Goal: Task Accomplishment & Management: Use online tool/utility

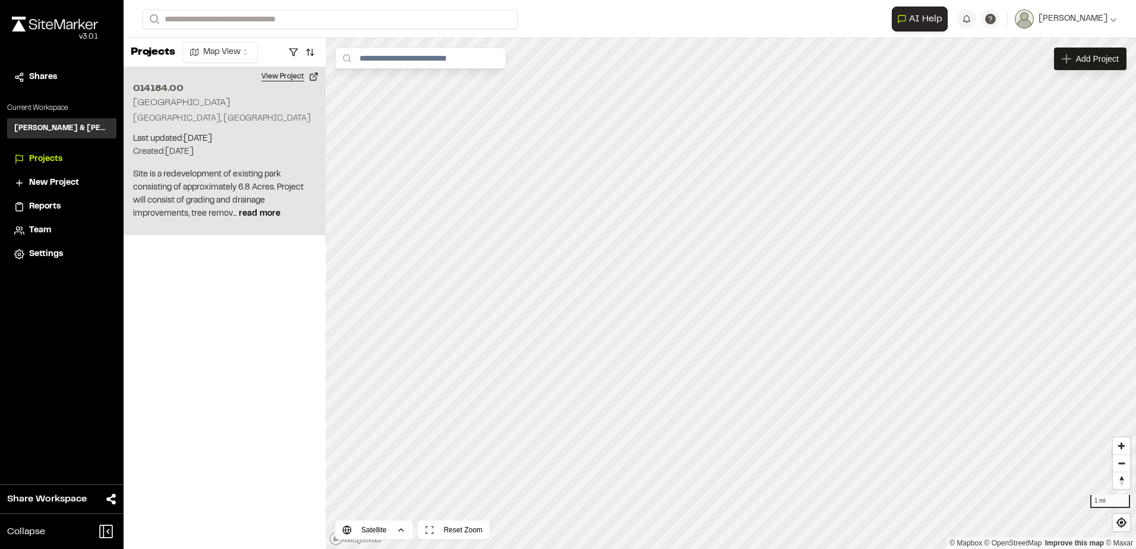
click at [300, 77] on button "View Project" at bounding box center [289, 76] width 71 height 19
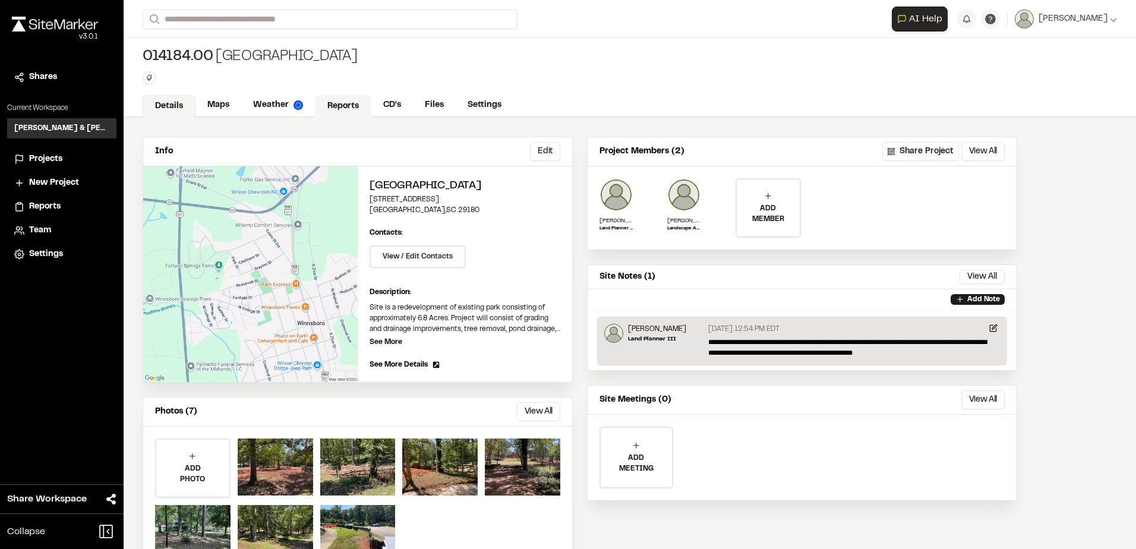
click at [341, 100] on link "Reports" at bounding box center [343, 106] width 56 height 23
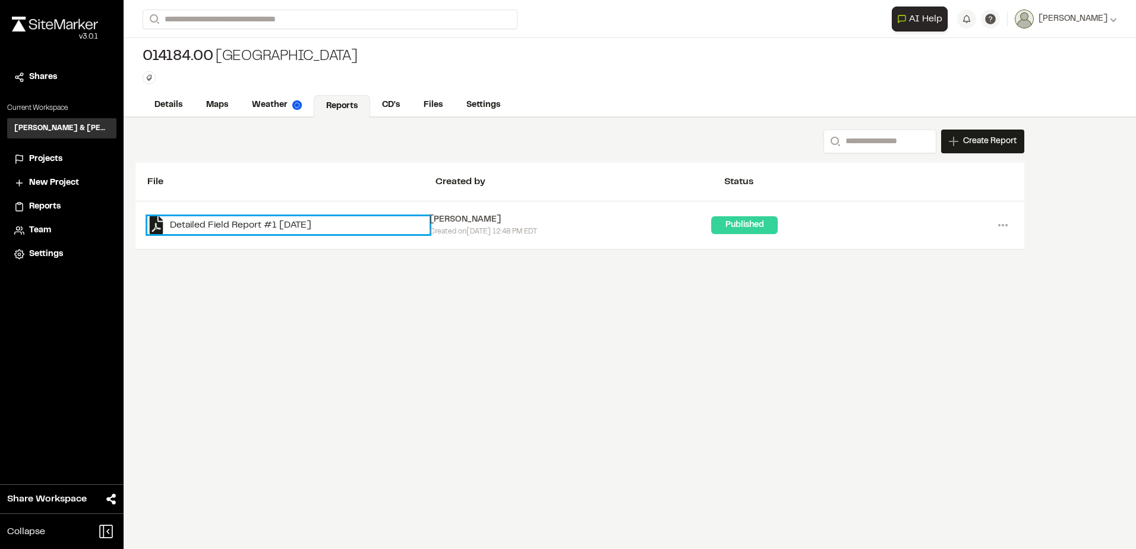
click at [240, 228] on link "Detailed Field Report #1 [DATE]" at bounding box center [288, 225] width 282 height 18
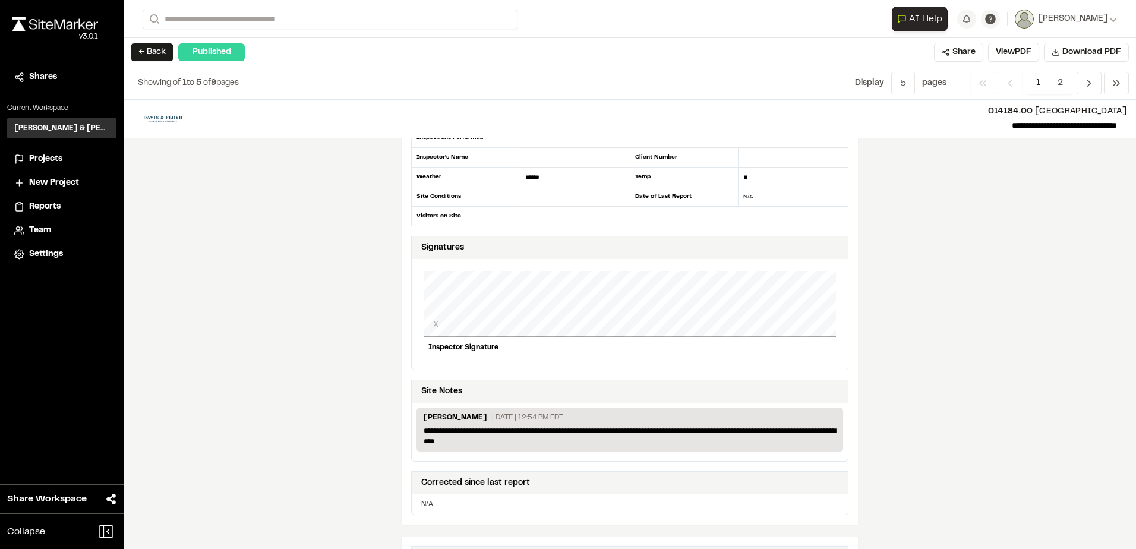
scroll to position [178, 0]
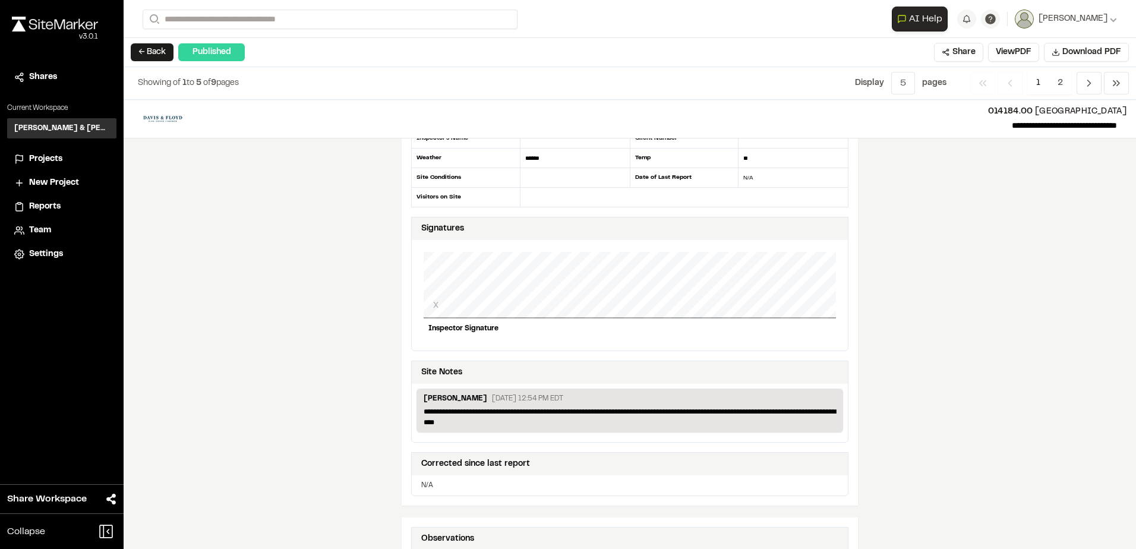
click at [555, 266] on div "X" at bounding box center [630, 285] width 412 height 67
drag, startPoint x: 518, startPoint y: 287, endPoint x: 549, endPoint y: 256, distance: 44.1
click at [549, 256] on div "X" at bounding box center [630, 285] width 412 height 67
click at [524, 283] on div "X" at bounding box center [630, 285] width 412 height 67
click at [444, 304] on div "X" at bounding box center [630, 285] width 412 height 67
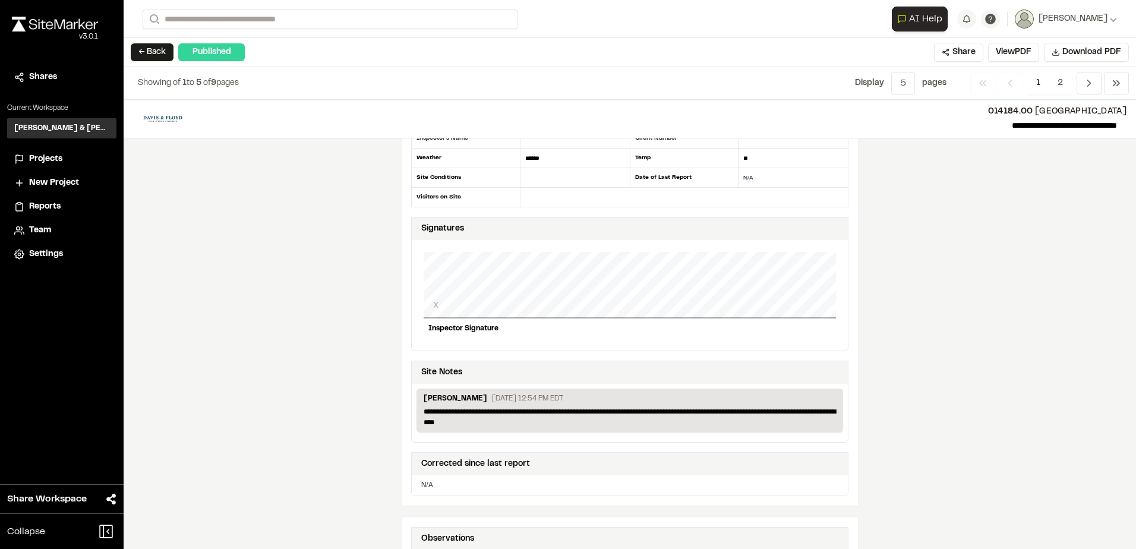
click at [442, 327] on div "Inspector Signature" at bounding box center [630, 329] width 412 height 20
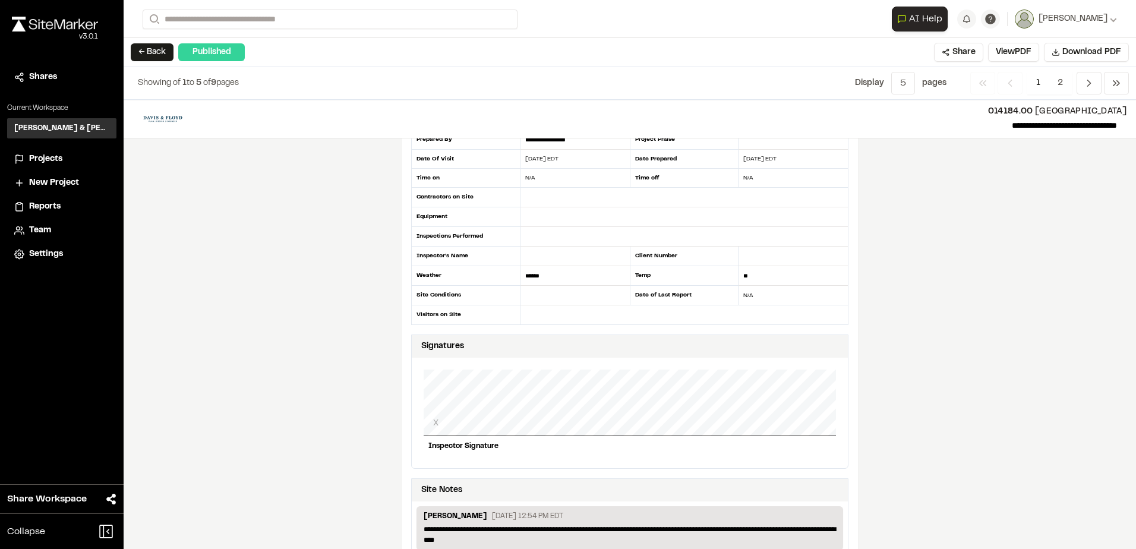
scroll to position [59, 0]
click at [201, 55] on div "Published" at bounding box center [211, 52] width 67 height 18
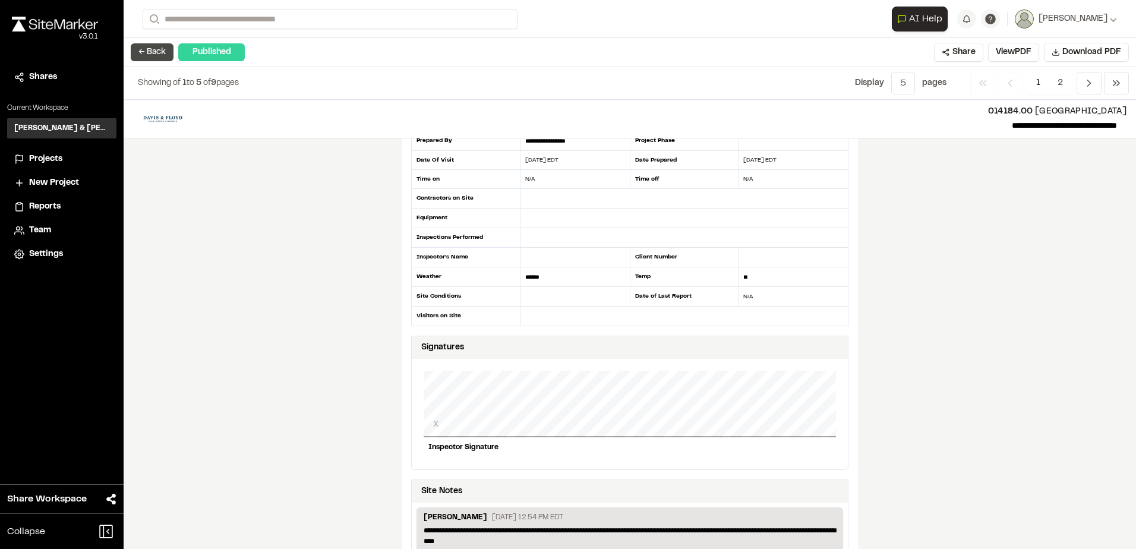
click at [155, 54] on button "← Back" at bounding box center [152, 52] width 43 height 18
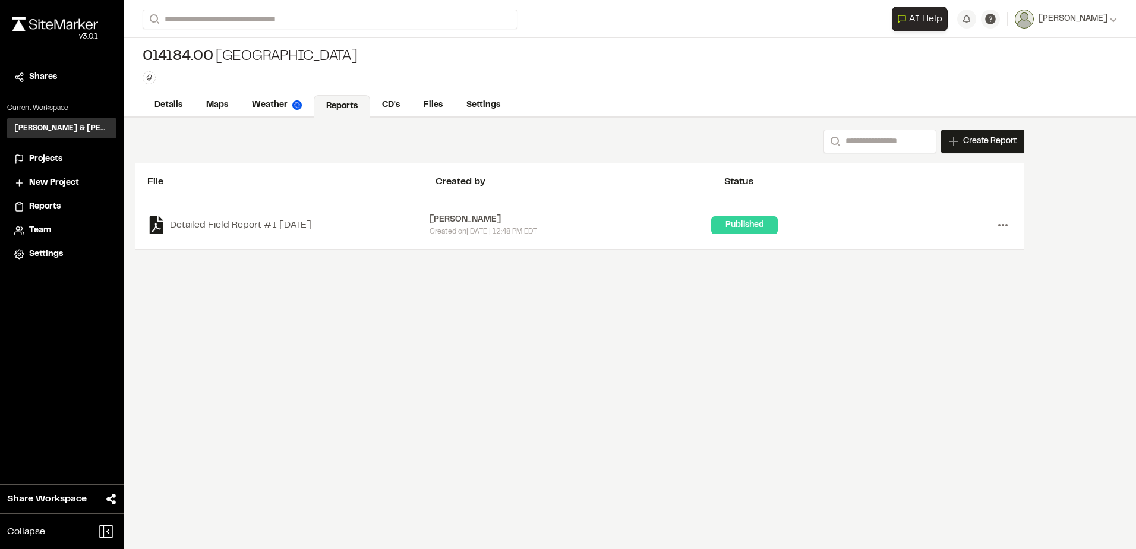
click at [1007, 223] on icon at bounding box center [1003, 225] width 19 height 19
click at [574, 223] on div "[PERSON_NAME]" at bounding box center [571, 219] width 282 height 13
click at [1001, 228] on icon at bounding box center [1003, 225] width 19 height 19
click at [933, 247] on link "View" at bounding box center [960, 250] width 103 height 18
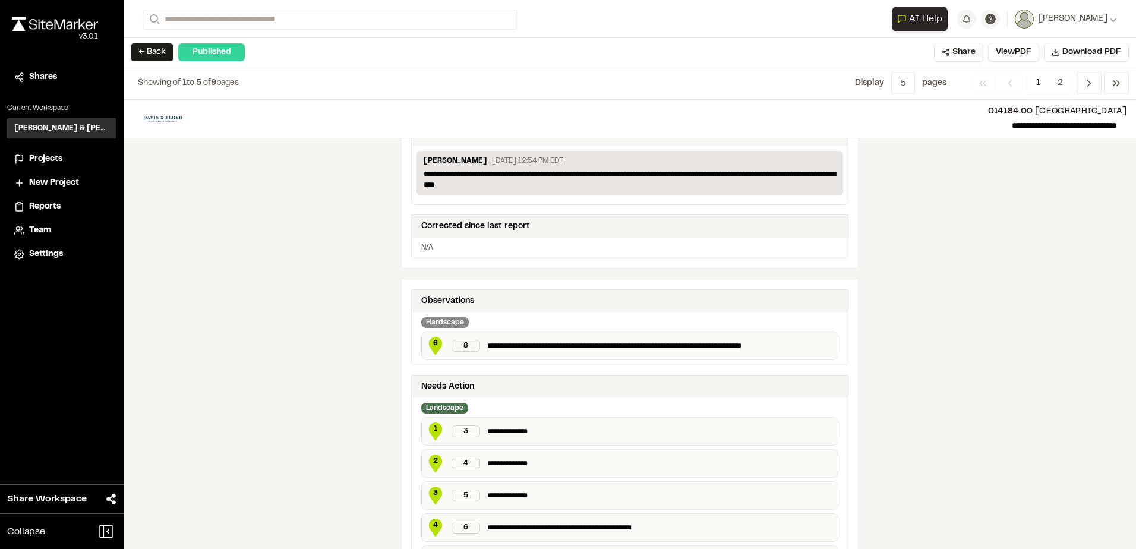
scroll to position [357, 0]
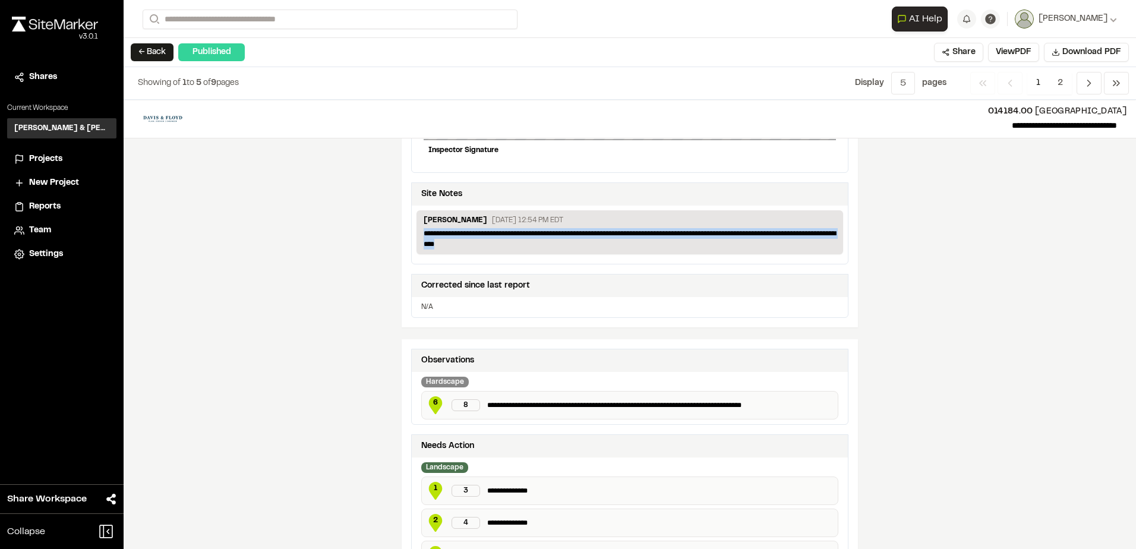
drag, startPoint x: 471, startPoint y: 245, endPoint x: 405, endPoint y: 234, distance: 66.3
click at [405, 234] on div "**********" at bounding box center [630, 55] width 456 height 546
drag, startPoint x: 405, startPoint y: 234, endPoint x: 272, endPoint y: 259, distance: 135.9
click at [272, 259] on div "**********" at bounding box center [630, 324] width 1013 height 449
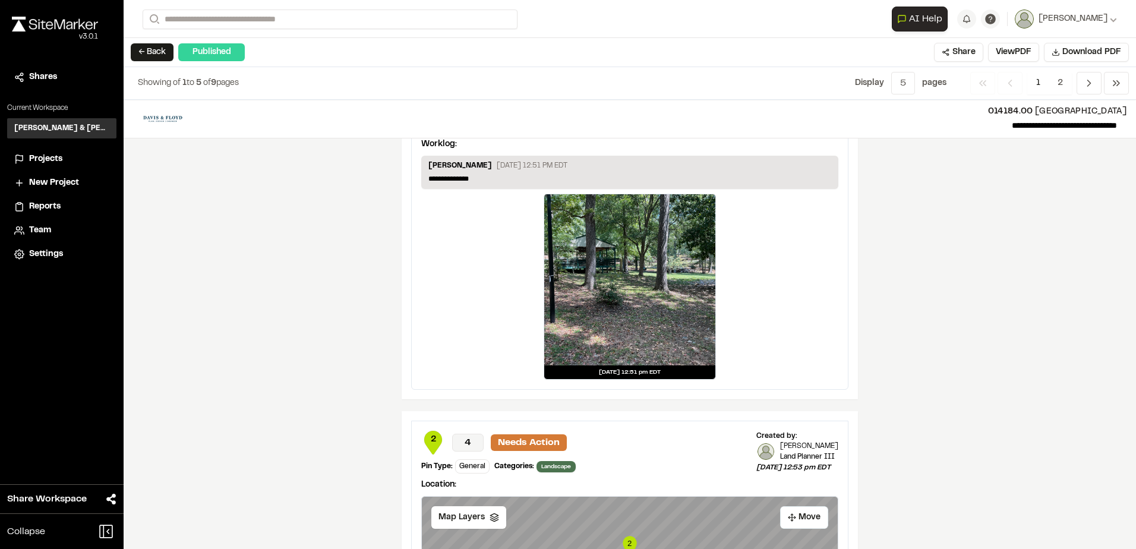
scroll to position [1724, 0]
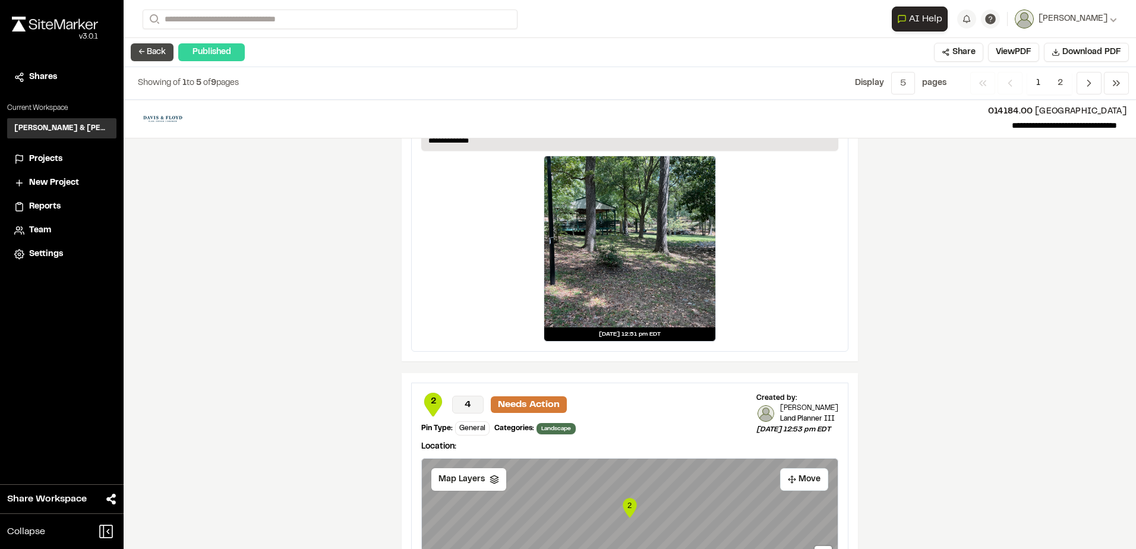
click at [137, 44] on button "← Back" at bounding box center [152, 52] width 43 height 18
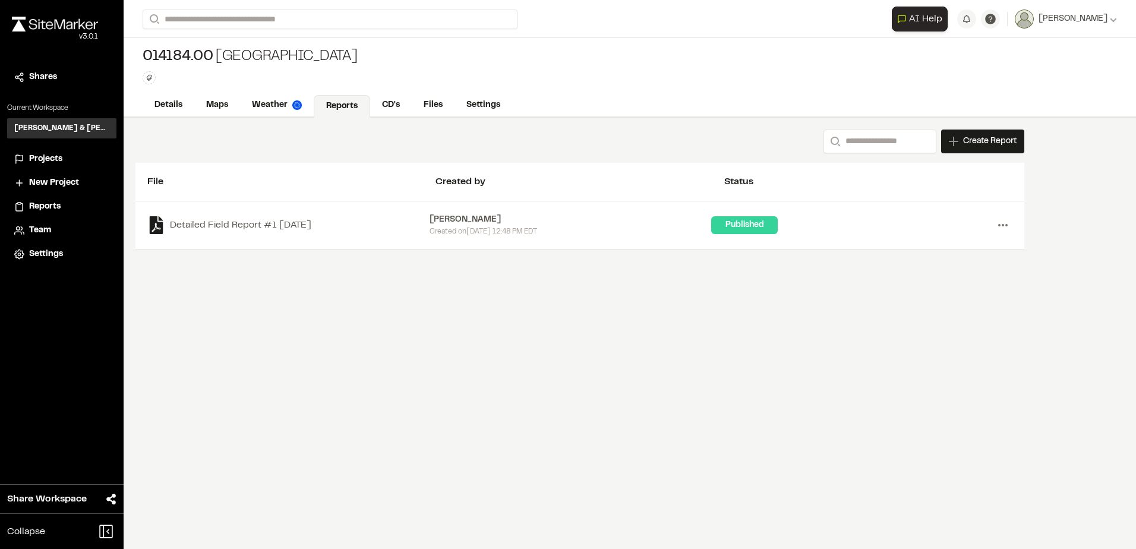
click at [1001, 229] on icon at bounding box center [1003, 225] width 19 height 19
click at [845, 300] on div "Search Create Report New Report | 014184.00 [GEOGRAPHIC_DATA] What type of Repo…" at bounding box center [630, 333] width 1013 height 431
click at [985, 149] on div "Create Report" at bounding box center [982, 142] width 83 height 24
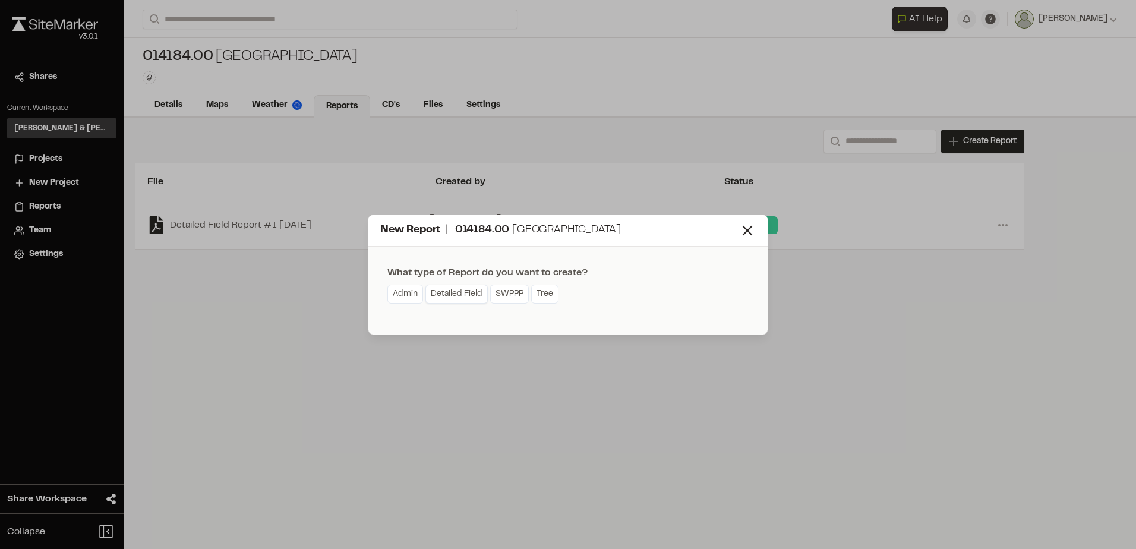
click at [441, 297] on link "Detailed Field" at bounding box center [457, 294] width 62 height 19
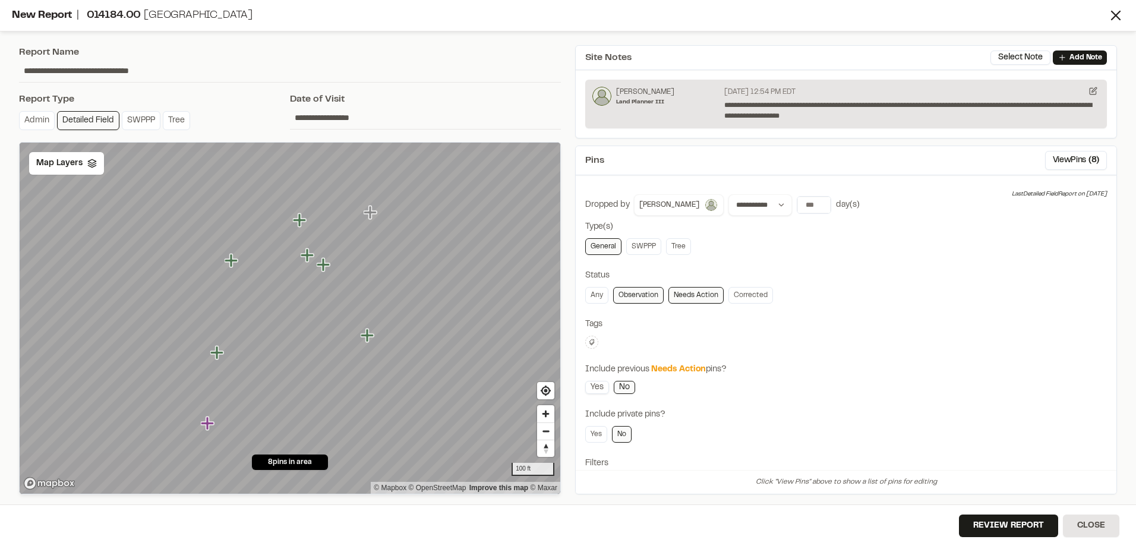
click at [600, 388] on link "Yes" at bounding box center [597, 387] width 24 height 13
click at [219, 357] on icon "Map marker" at bounding box center [216, 352] width 13 height 13
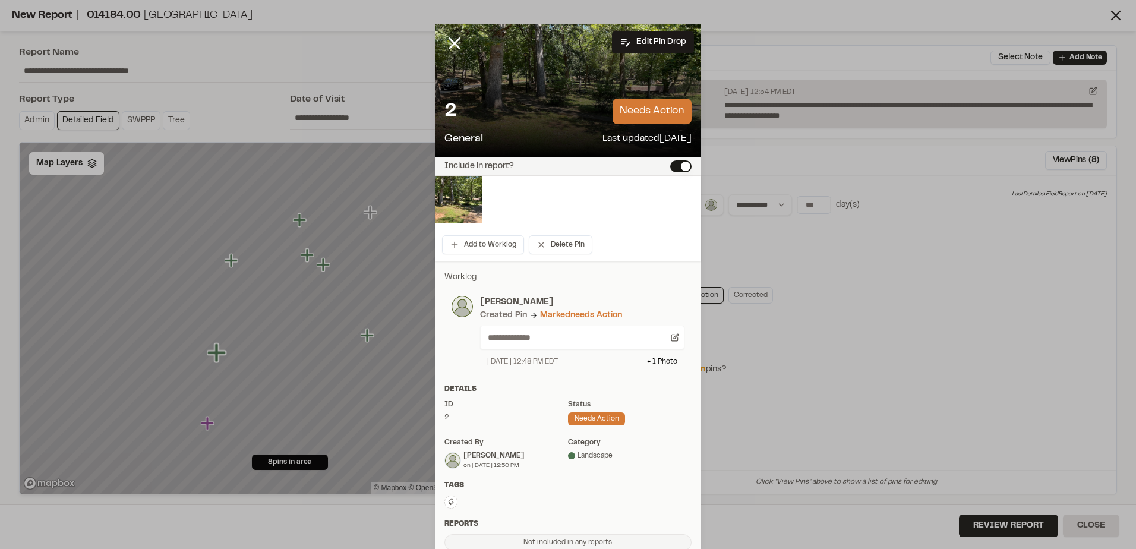
click at [683, 168] on button "Include in report?" at bounding box center [680, 166] width 21 height 12
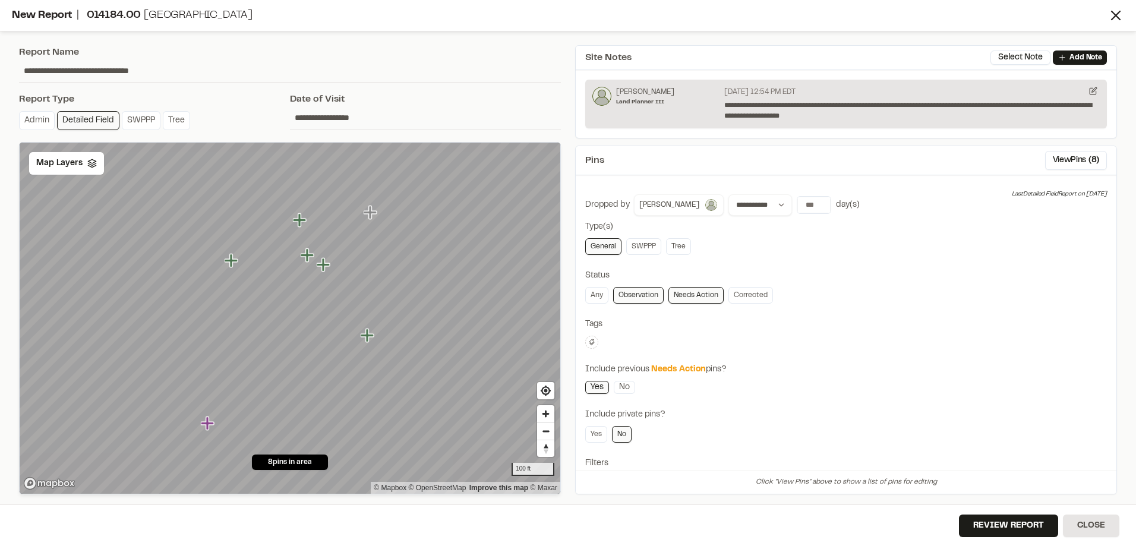
click at [210, 427] on icon "Map marker" at bounding box center [208, 423] width 15 height 15
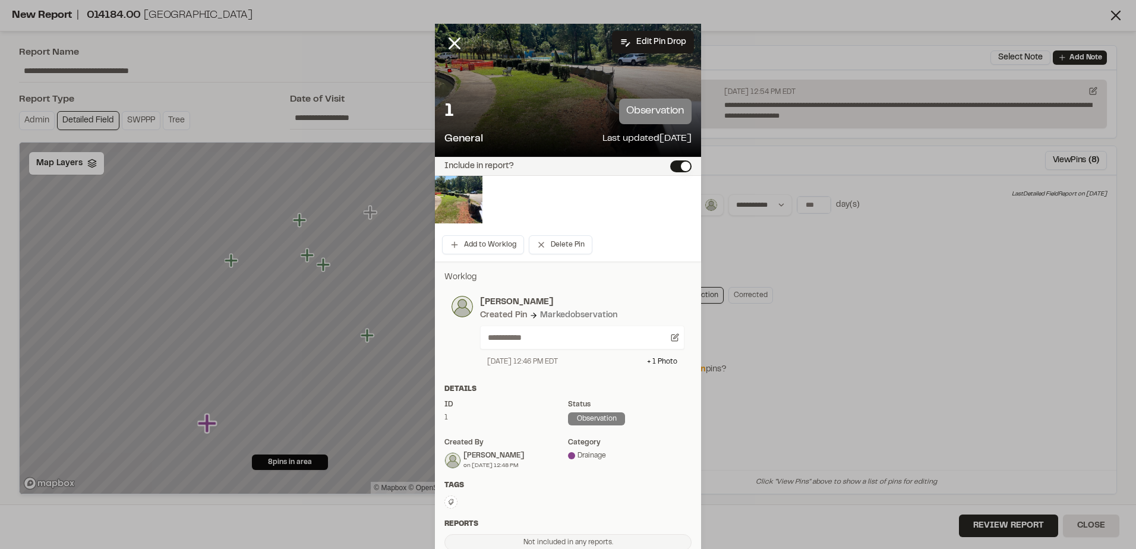
click at [675, 168] on button "Include in report?" at bounding box center [680, 166] width 21 height 12
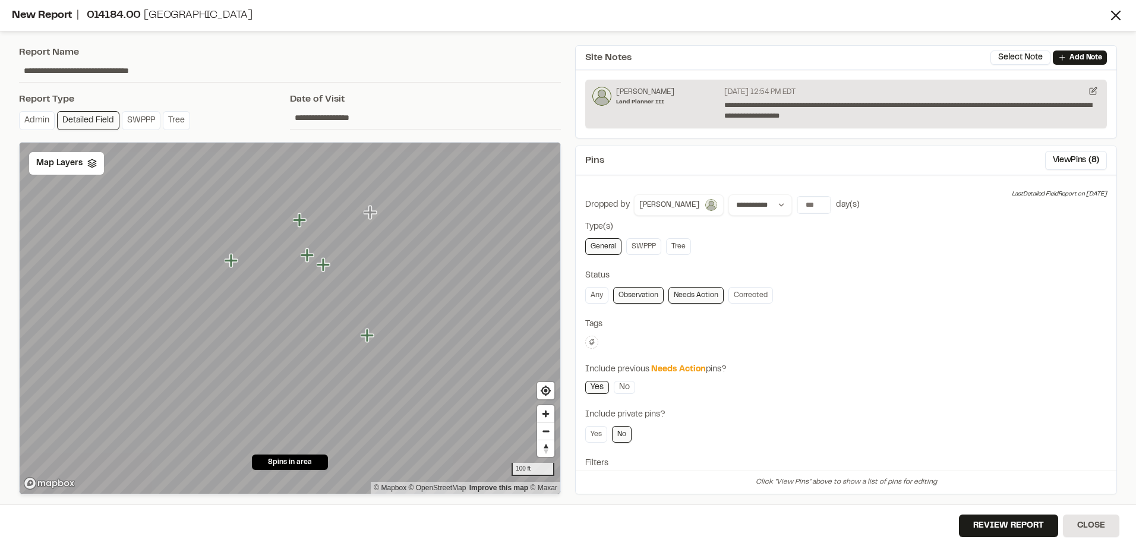
scroll to position [93, 0]
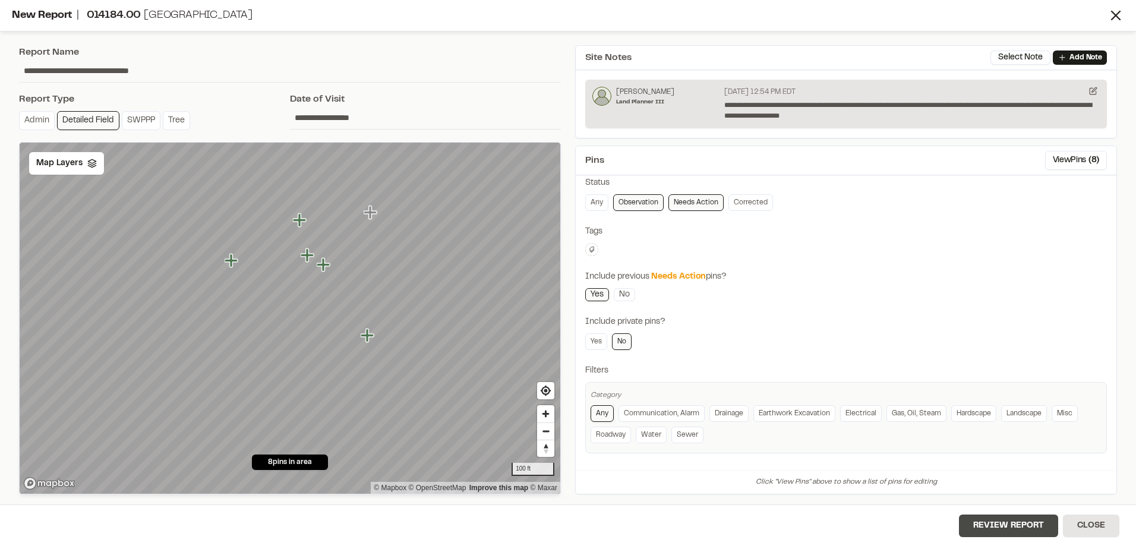
click at [982, 522] on button "Review Report" at bounding box center [1008, 526] width 99 height 23
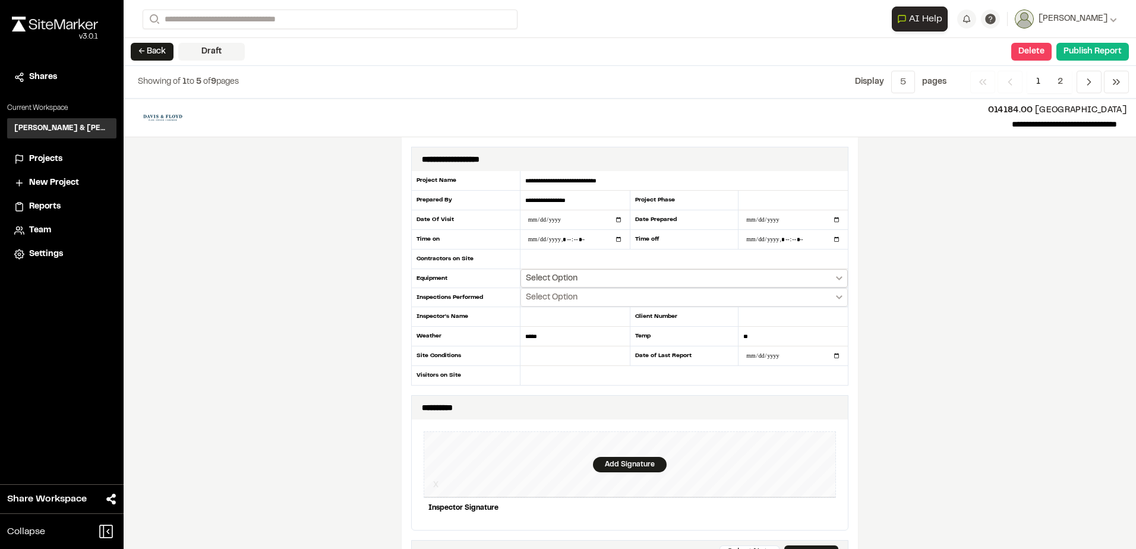
click at [557, 277] on span "Select Option" at bounding box center [552, 279] width 52 height 12
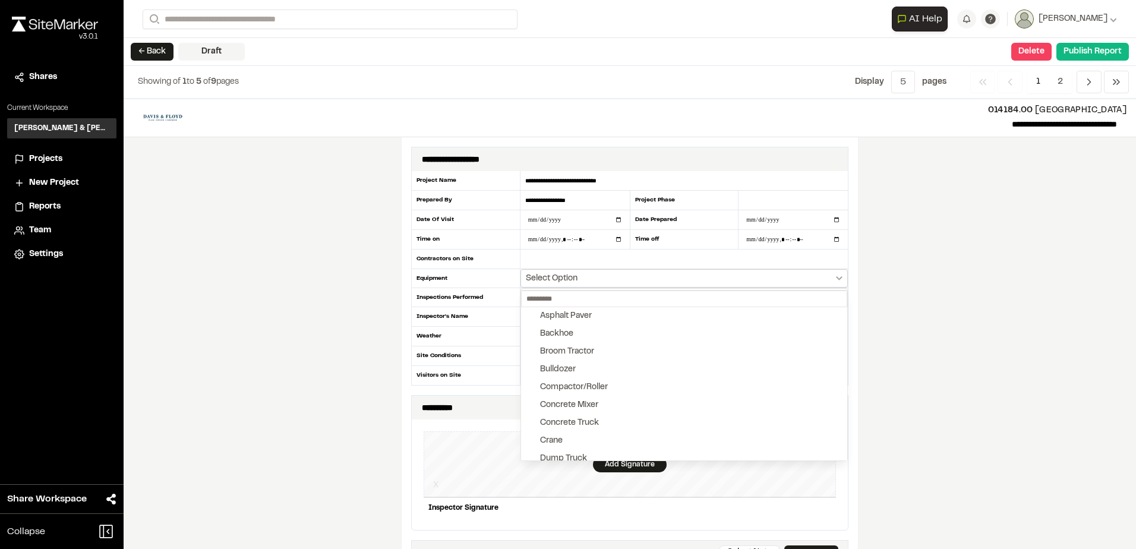
click at [557, 277] on div at bounding box center [568, 274] width 1136 height 549
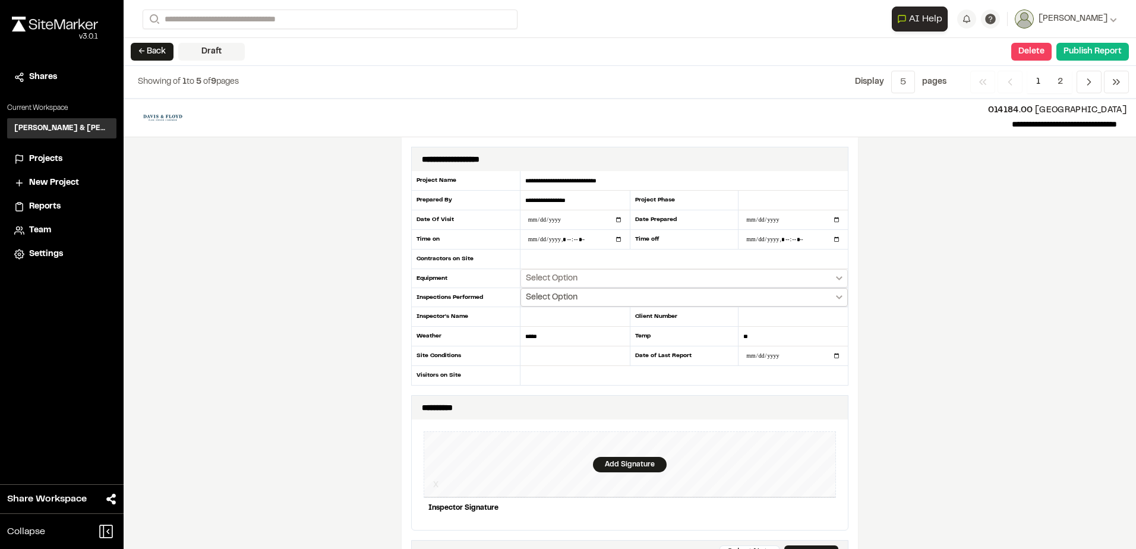
click at [527, 301] on span "Select Option" at bounding box center [552, 298] width 52 height 12
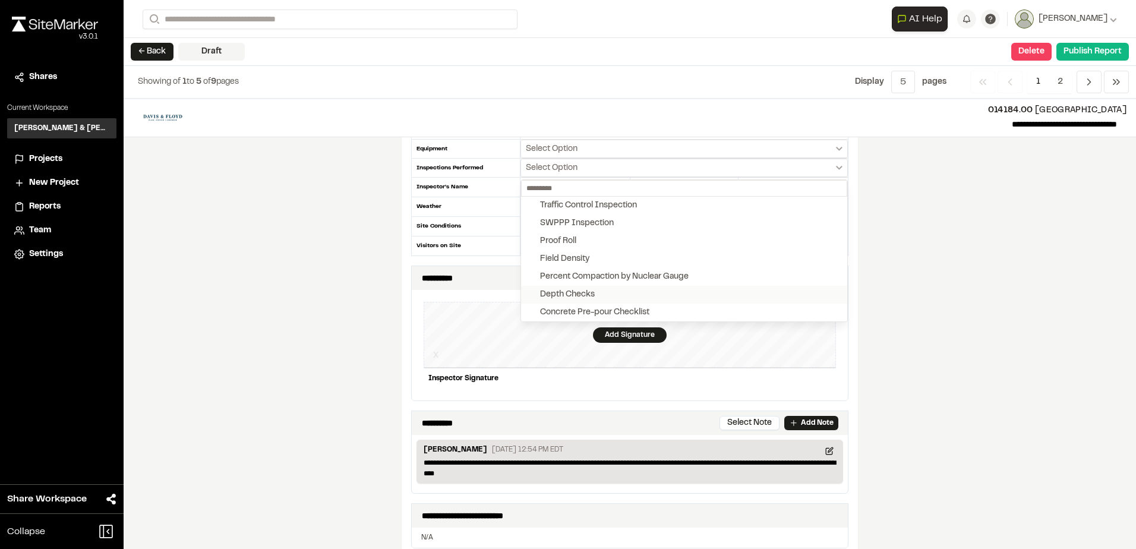
scroll to position [119, 0]
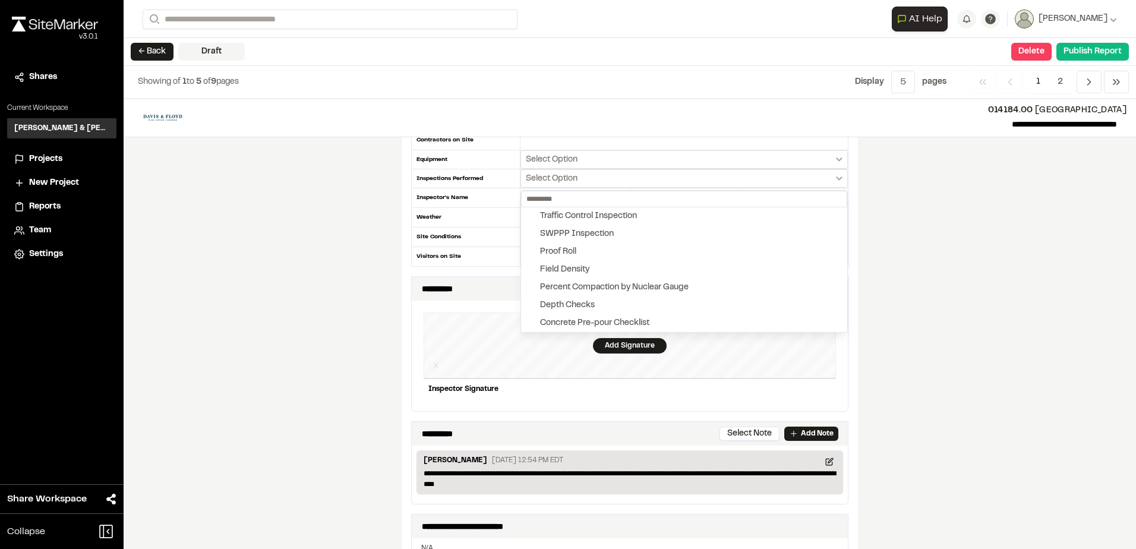
click at [549, 185] on div at bounding box center [568, 274] width 1136 height 549
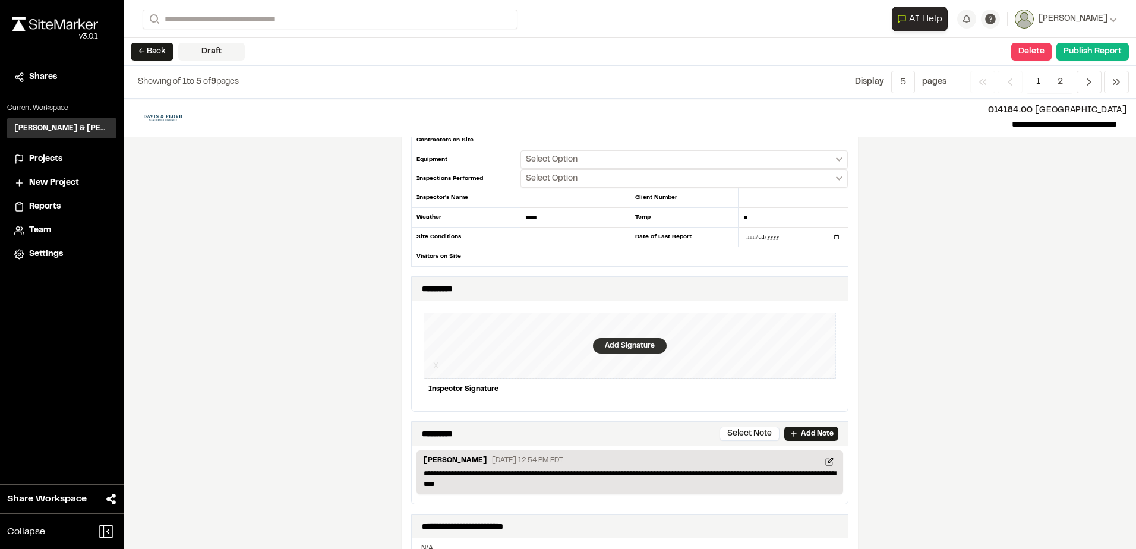
click at [645, 341] on div "Add Signature" at bounding box center [630, 345] width 74 height 15
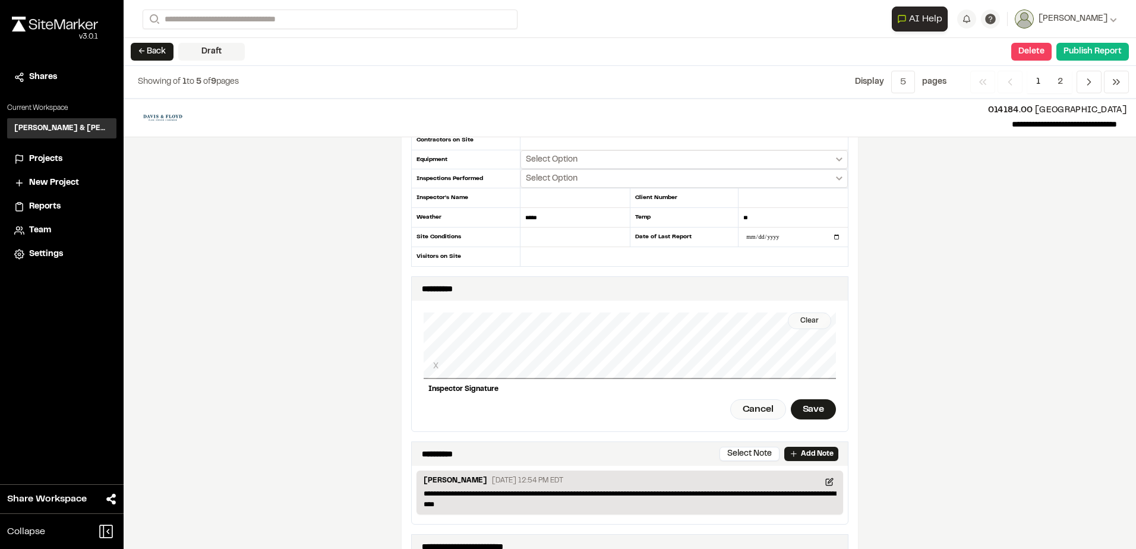
click at [807, 318] on div "Clear" at bounding box center [809, 321] width 43 height 17
click at [814, 322] on div "Clear" at bounding box center [809, 321] width 43 height 17
click at [815, 322] on div "Clear" at bounding box center [809, 321] width 43 height 17
click at [800, 407] on div "Save" at bounding box center [813, 409] width 45 height 20
click at [738, 411] on div "Done" at bounding box center [762, 409] width 48 height 20
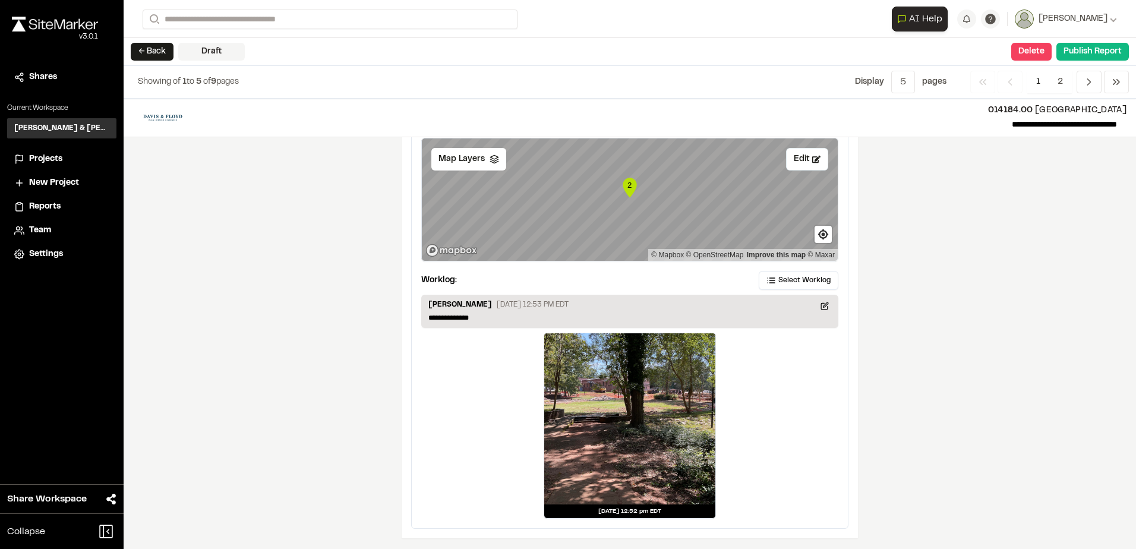
scroll to position [2059, 0]
click at [1078, 52] on button "Publish Report" at bounding box center [1093, 52] width 73 height 18
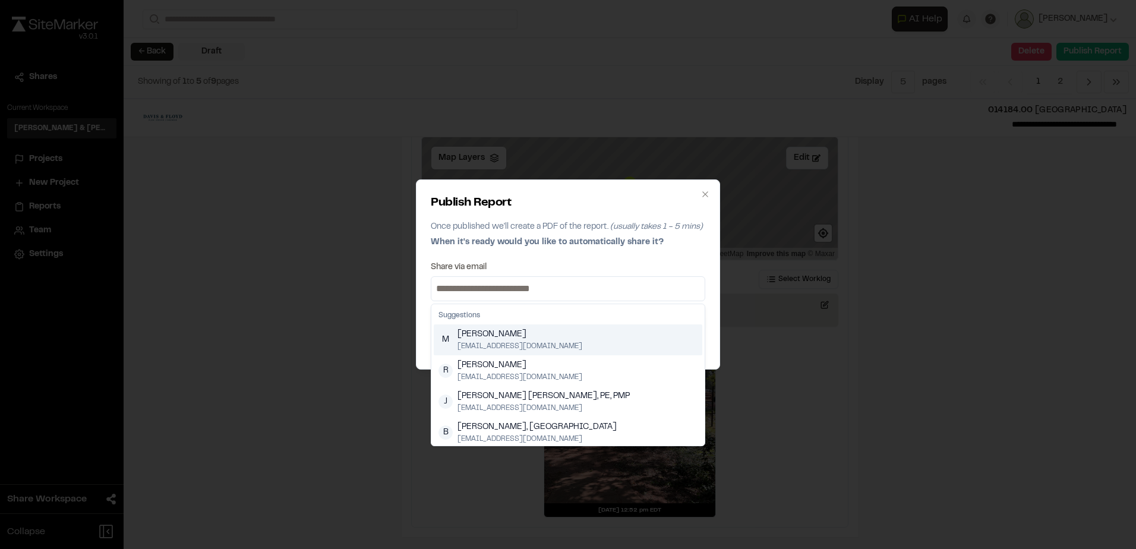
click at [493, 281] on input at bounding box center [568, 288] width 269 height 19
type input "**********"
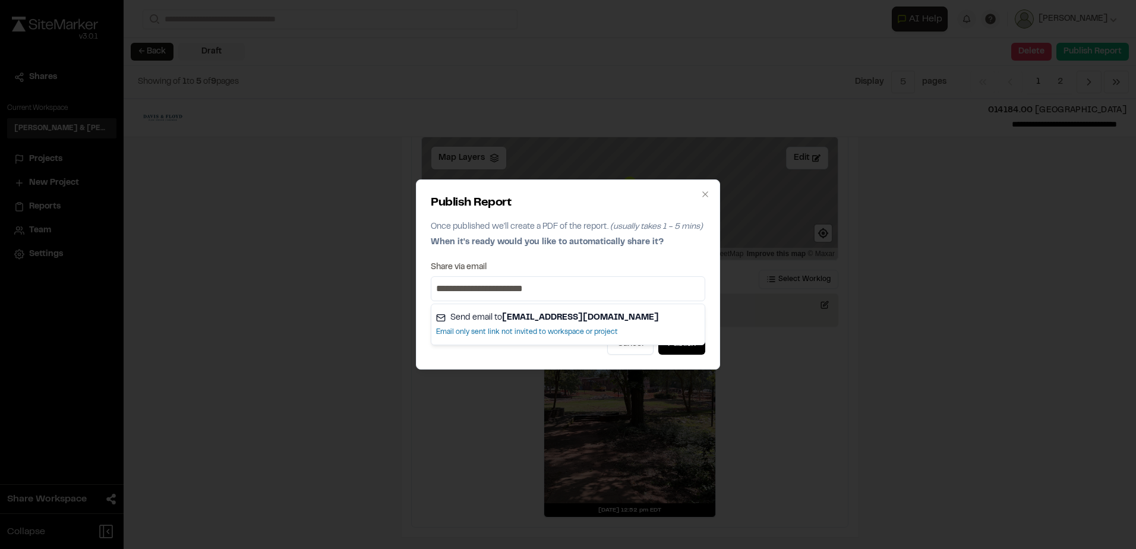
click at [553, 351] on div "Cancel Publish" at bounding box center [568, 343] width 275 height 21
click at [688, 333] on div "**********" at bounding box center [568, 274] width 304 height 190
click at [686, 338] on button "Publish" at bounding box center [682, 343] width 47 height 21
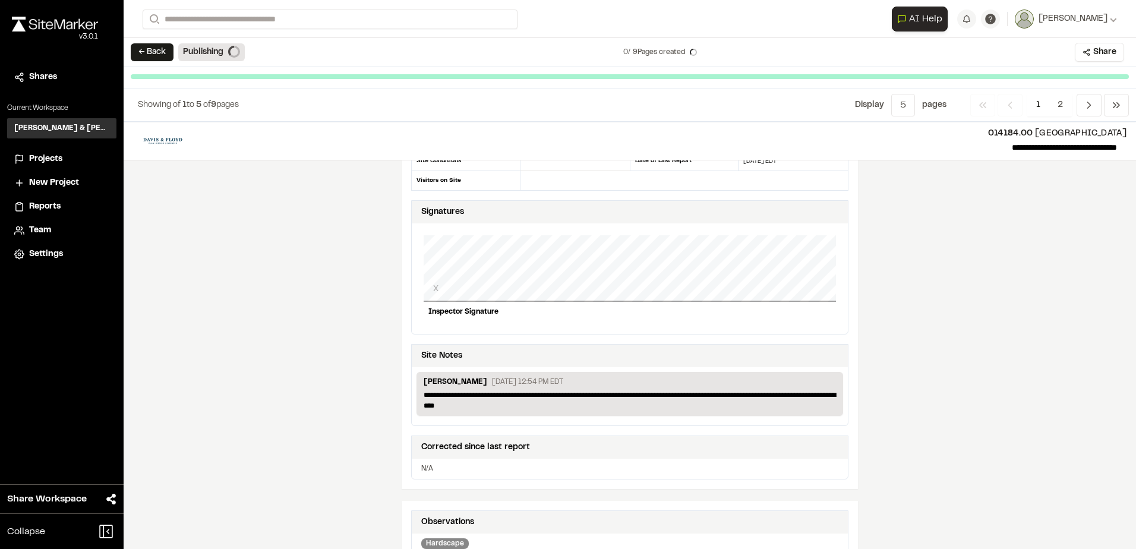
scroll to position [39, 0]
